Goal: Find contact information: Find contact information

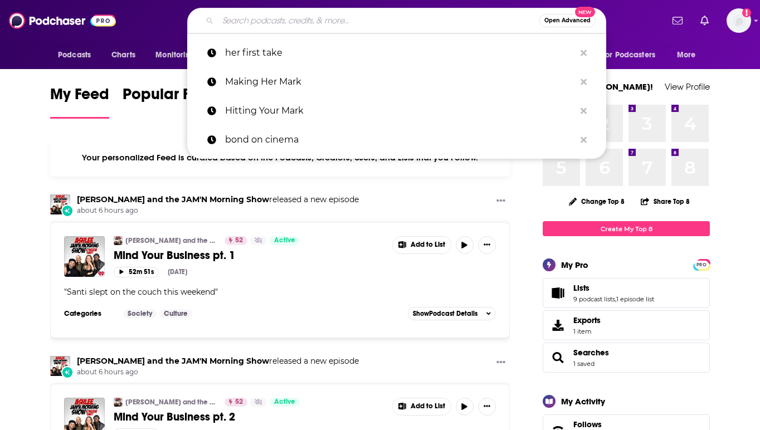
click at [251, 18] on input "Search podcasts, credits, & more..." at bounding box center [379, 21] width 322 height 18
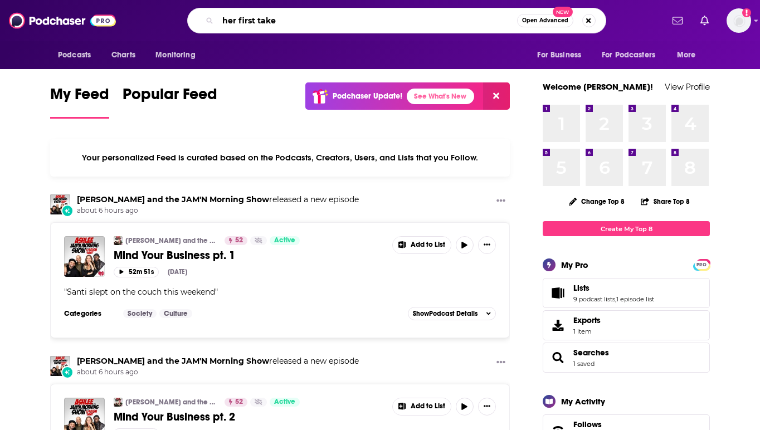
type input "her first take"
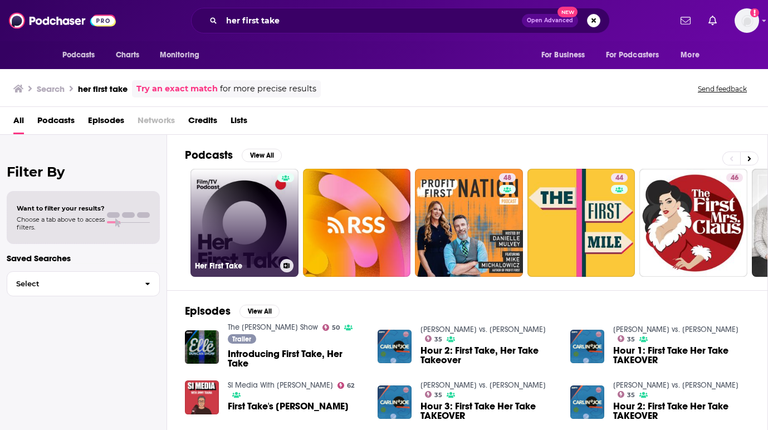
click at [251, 228] on link "Her First Take" at bounding box center [245, 223] width 108 height 108
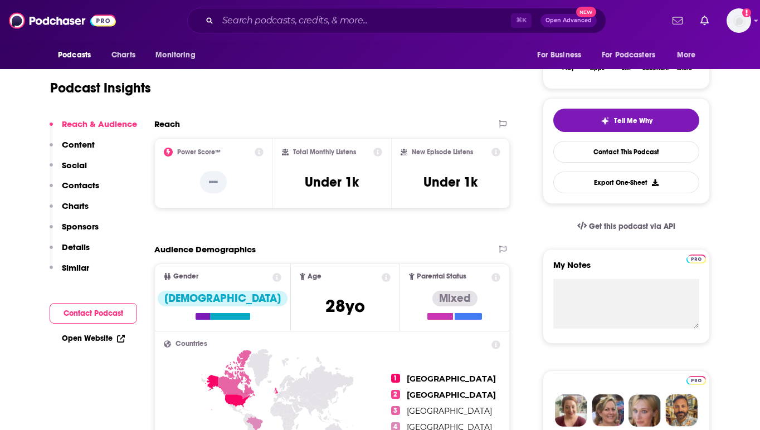
scroll to position [203, 0]
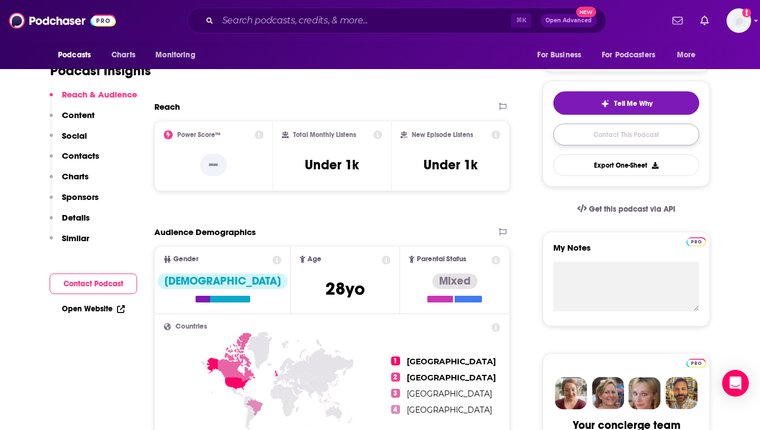
click at [680, 132] on link "Contact This Podcast" at bounding box center [626, 135] width 146 height 22
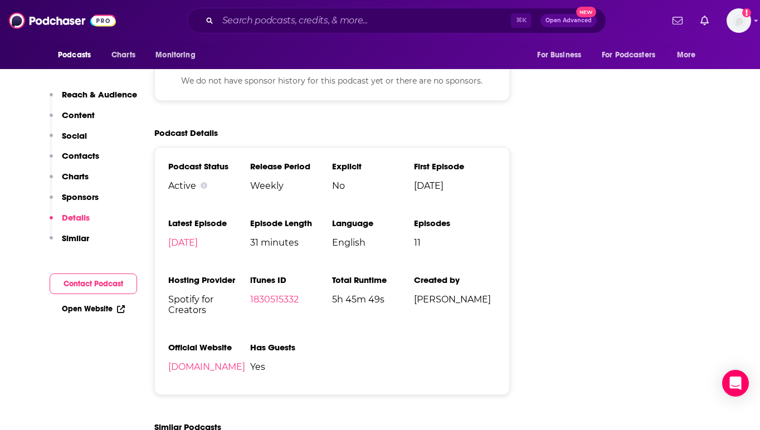
scroll to position [1121, 0]
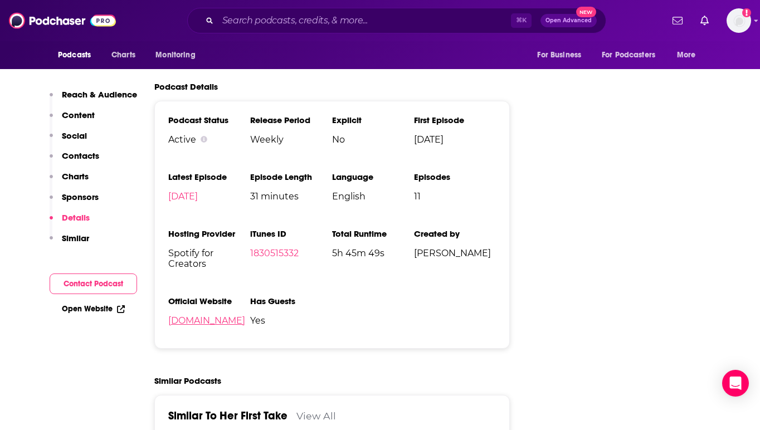
click at [222, 325] on link "[DOMAIN_NAME]" at bounding box center [206, 320] width 77 height 11
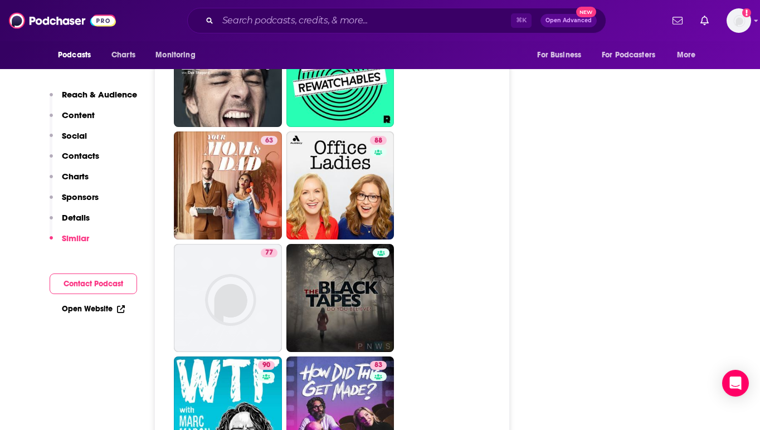
scroll to position [1595, 0]
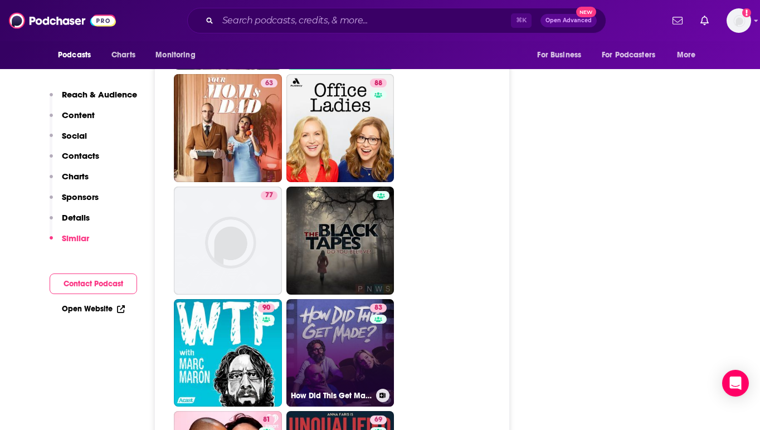
click at [324, 342] on link "83 How Did This Get Made?" at bounding box center [340, 353] width 108 height 108
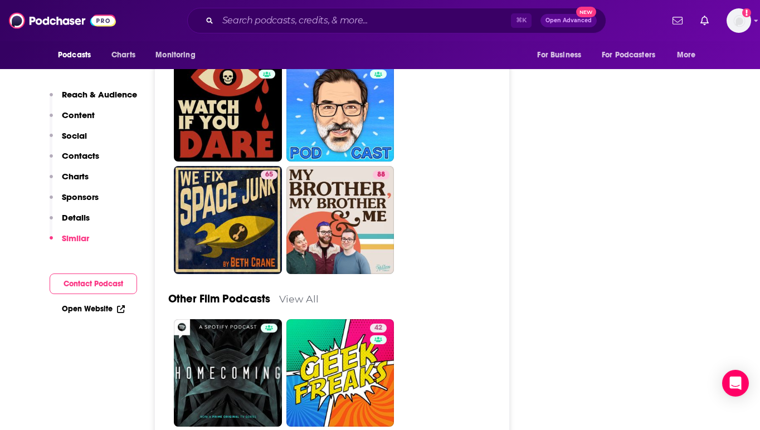
scroll to position [3678, 0]
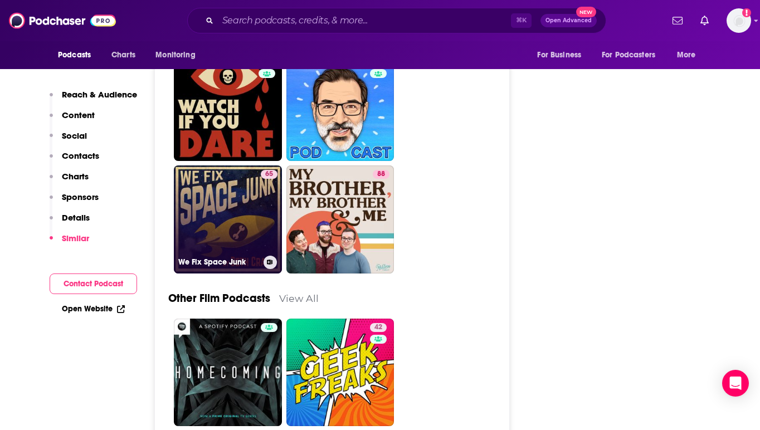
click at [217, 249] on link "65 We Fix Space Junk" at bounding box center [228, 219] width 108 height 108
type input "[URL][DOMAIN_NAME]"
